Goal: Transaction & Acquisition: Purchase product/service

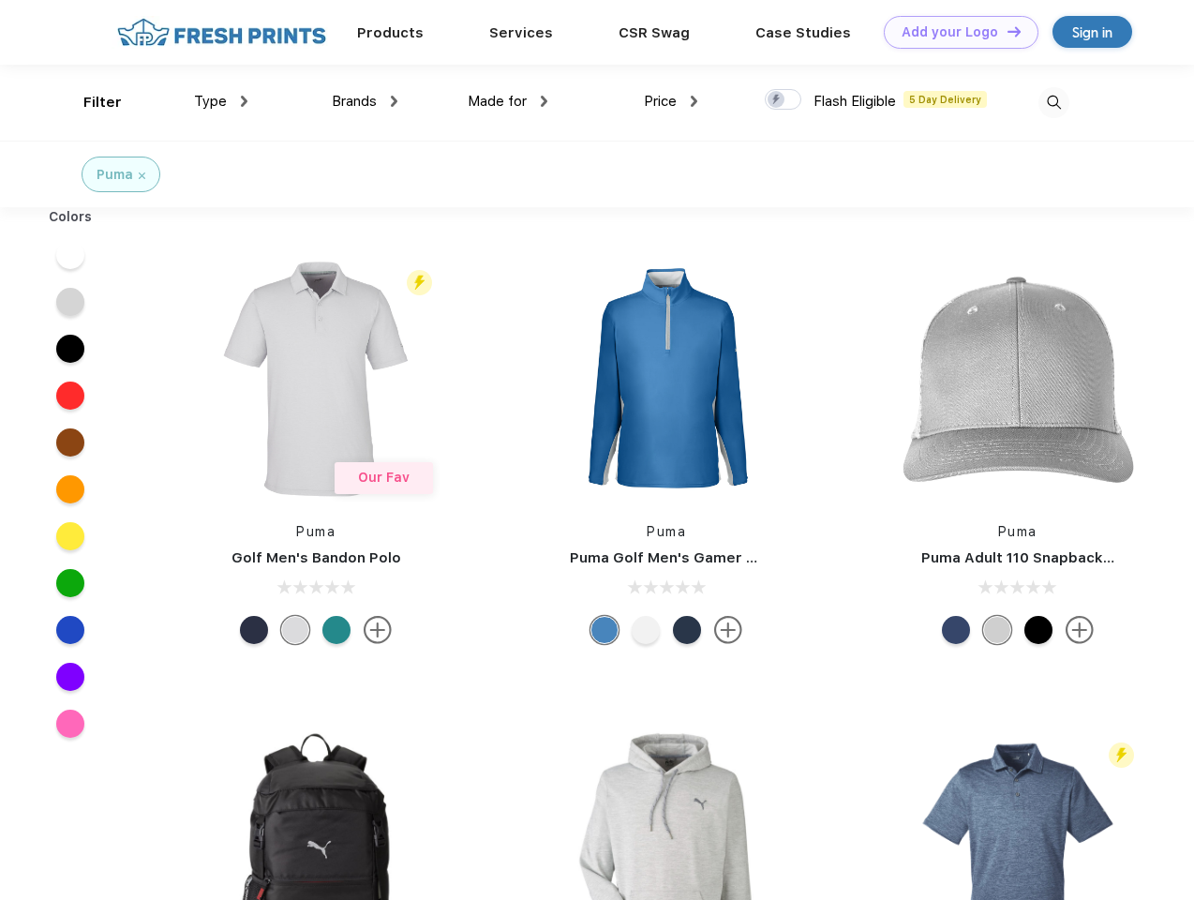
click at [954, 32] on link "Add your Logo Design Tool" at bounding box center [961, 32] width 155 height 33
click at [0, 0] on div "Design Tool" at bounding box center [0, 0] width 0 height 0
click at [1006, 31] on link "Add your Logo Design Tool" at bounding box center [961, 32] width 155 height 33
click at [90, 102] on div "Filter" at bounding box center [102, 103] width 38 height 22
click at [221, 101] on span "Type" at bounding box center [210, 101] width 33 height 17
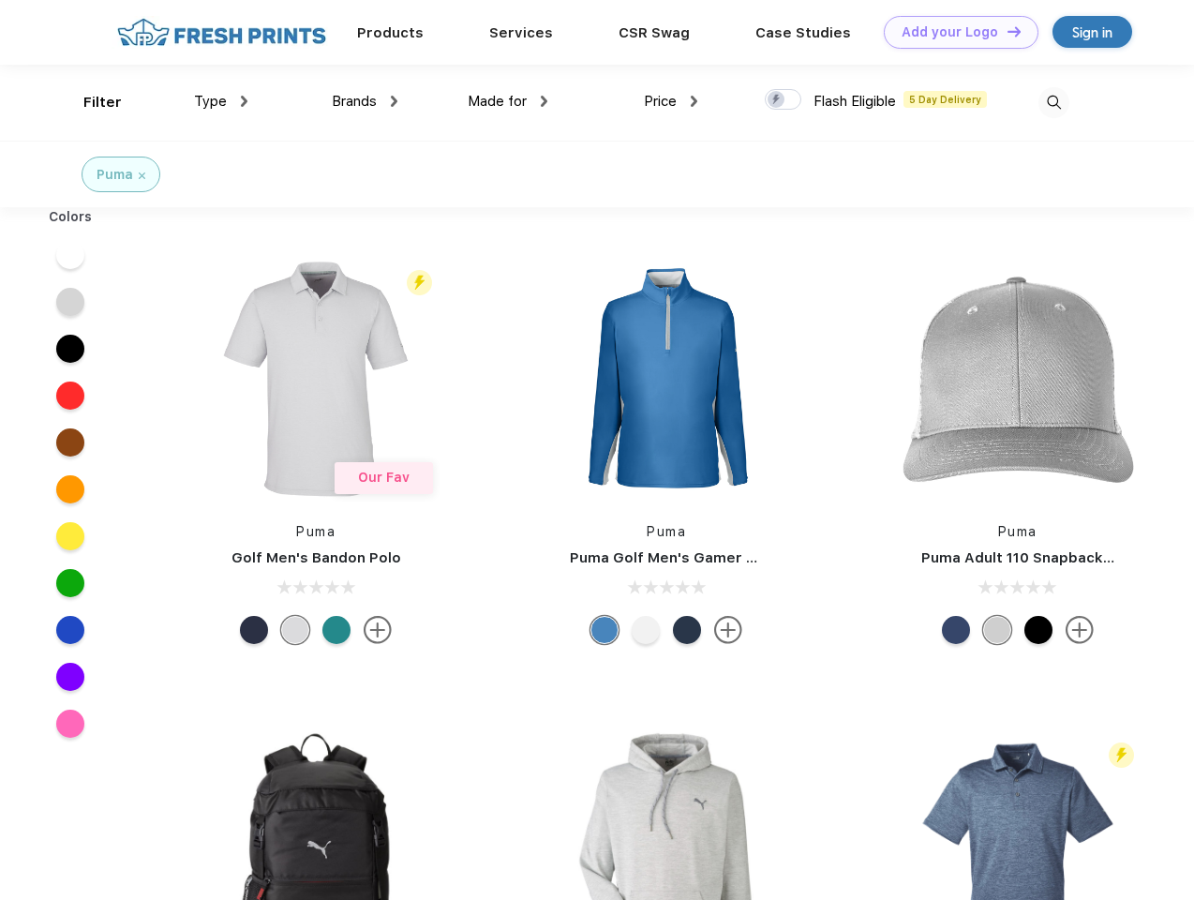
click at [365, 101] on span "Brands" at bounding box center [354, 101] width 45 height 17
click at [508, 101] on span "Made for" at bounding box center [497, 101] width 59 height 17
click at [671, 101] on span "Price" at bounding box center [660, 101] width 33 height 17
click at [784, 100] on div at bounding box center [783, 99] width 37 height 21
click at [777, 100] on input "checkbox" at bounding box center [771, 94] width 12 height 12
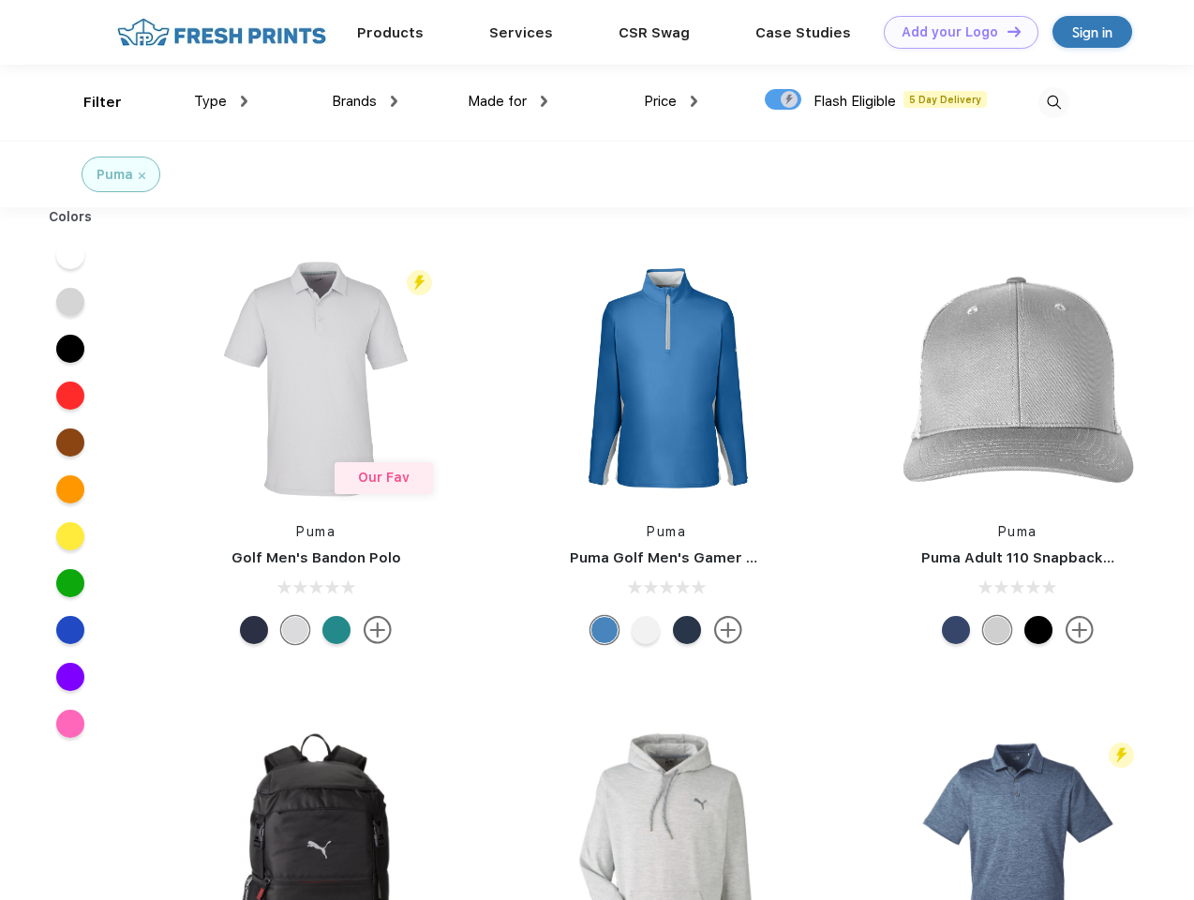
click at [1053, 102] on img at bounding box center [1053, 102] width 31 height 31
